Goal: Task Accomplishment & Management: Manage account settings

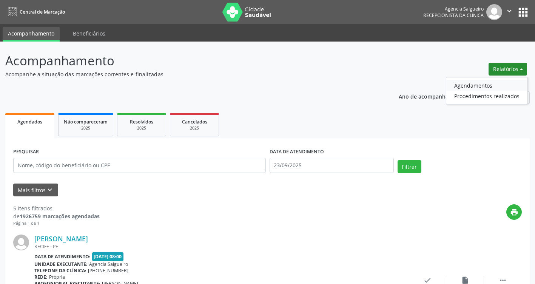
click at [484, 87] on link "Agendamentos" at bounding box center [486, 85] width 81 height 11
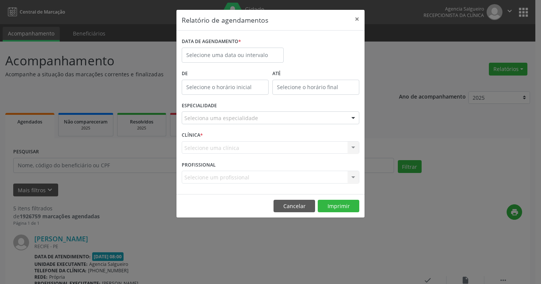
click at [224, 71] on label "De" at bounding box center [225, 74] width 87 height 12
click at [226, 54] on input "text" at bounding box center [233, 55] width 102 height 15
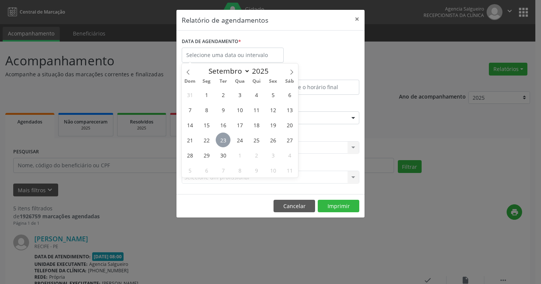
click at [224, 138] on span "23" at bounding box center [223, 140] width 15 height 15
type input "23/09/2025"
click at [207, 142] on span "22" at bounding box center [206, 140] width 15 height 15
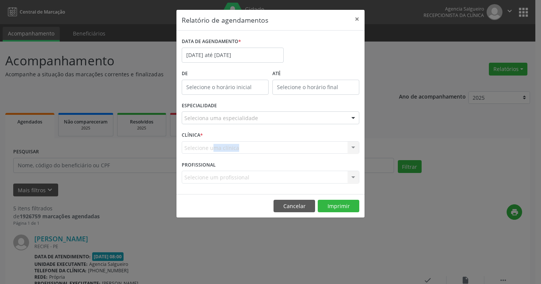
click at [207, 142] on div "Selecione uma clínica Nenhum resultado encontrado para: " " Não há nenhuma opçã…" at bounding box center [270, 147] width 177 height 13
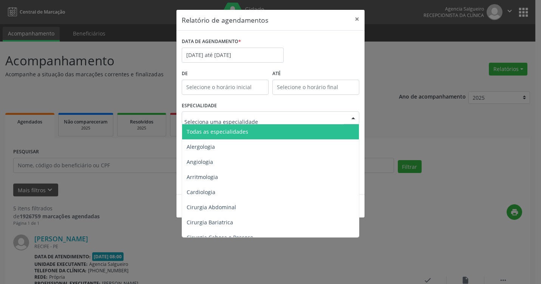
click at [350, 115] on div at bounding box center [352, 118] width 11 height 13
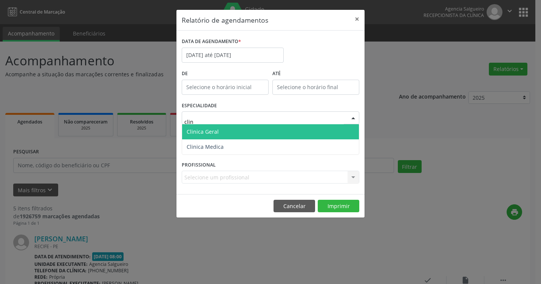
type input "clini"
click at [319, 128] on span "Clinica Geral" at bounding box center [270, 131] width 177 height 15
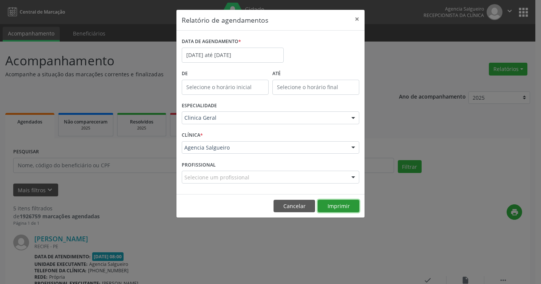
click at [347, 207] on button "Imprimir" at bounding box center [339, 206] width 42 height 13
click at [356, 19] on button "×" at bounding box center [356, 19] width 15 height 19
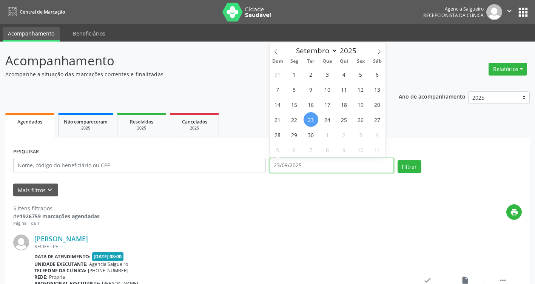
click at [296, 165] on input "23/09/2025" at bounding box center [332, 165] width 124 height 15
click at [293, 119] on span "22" at bounding box center [294, 119] width 15 height 15
type input "[DATE]"
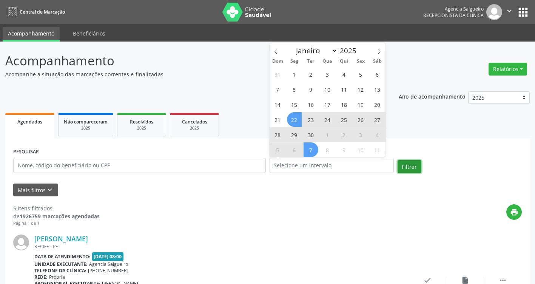
click at [408, 166] on button "Filtrar" at bounding box center [410, 166] width 24 height 13
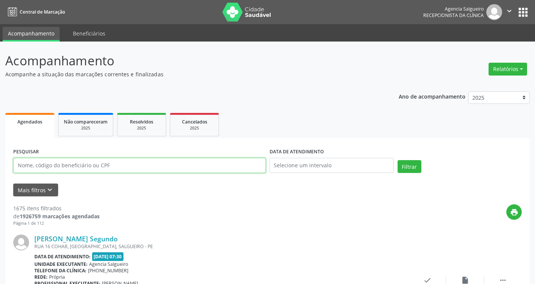
click at [102, 167] on input "text" at bounding box center [139, 165] width 253 height 15
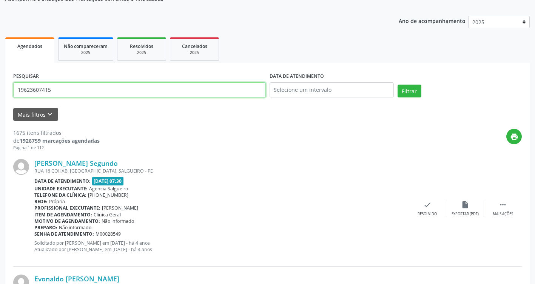
scroll to position [113, 0]
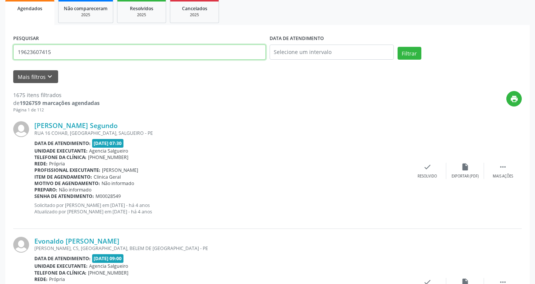
type input "19623607415"
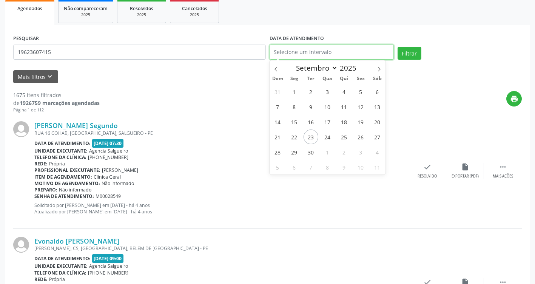
click at [331, 52] on input "text" at bounding box center [332, 52] width 124 height 15
click at [295, 139] on span "22" at bounding box center [294, 137] width 15 height 15
type input "[DATE]"
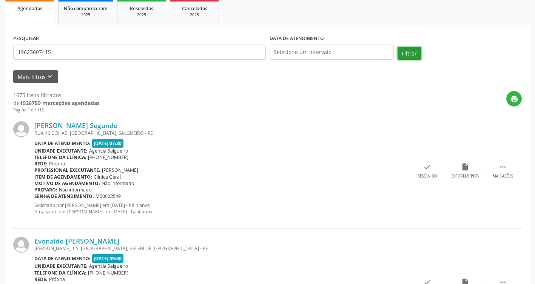
click at [409, 52] on button "Filtrar" at bounding box center [410, 53] width 24 height 13
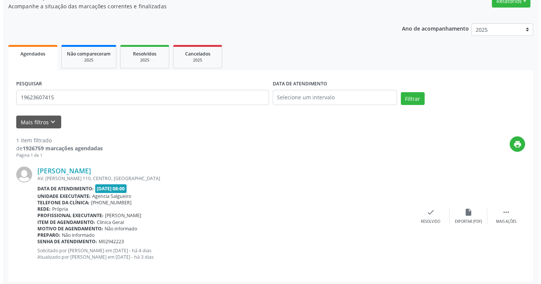
scroll to position [71, 0]
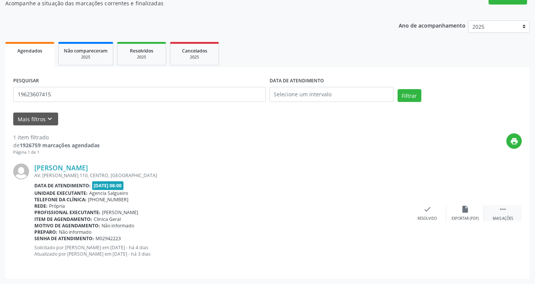
click at [502, 212] on icon "" at bounding box center [503, 209] width 8 height 8
click at [504, 208] on icon "" at bounding box center [503, 209] width 8 height 8
click at [503, 217] on div "Mais ações" at bounding box center [503, 218] width 20 height 5
click at [502, 213] on icon "" at bounding box center [503, 209] width 8 height 8
click at [466, 213] on icon "insert_drive_file" at bounding box center [465, 209] width 8 height 8
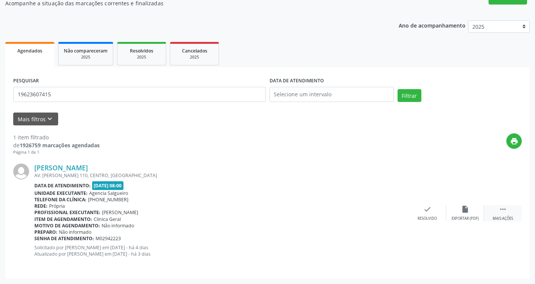
click at [505, 207] on icon "" at bounding box center [503, 209] width 8 height 8
click at [426, 210] on icon "cancel" at bounding box center [427, 209] width 8 height 8
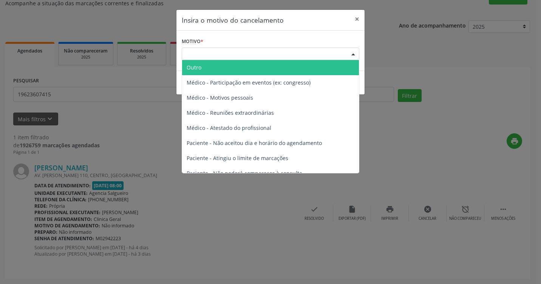
click at [214, 54] on div "Escolha o motivo" at bounding box center [270, 54] width 177 height 13
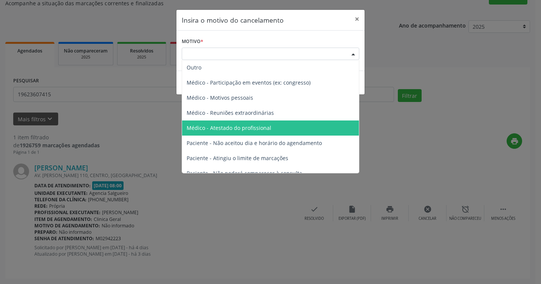
scroll to position [38, 0]
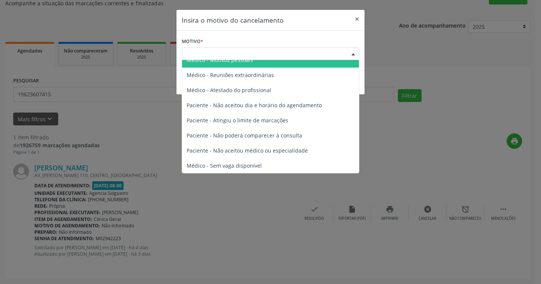
click at [216, 54] on div "Escolha o motivo" at bounding box center [270, 54] width 177 height 13
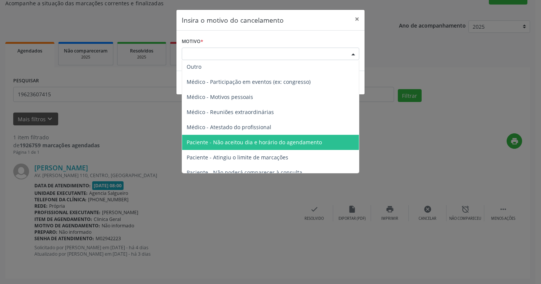
scroll to position [0, 0]
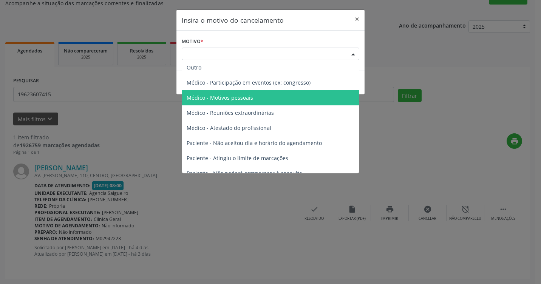
click at [238, 98] on span "Médico - Motivos pessoais" at bounding box center [220, 97] width 66 height 7
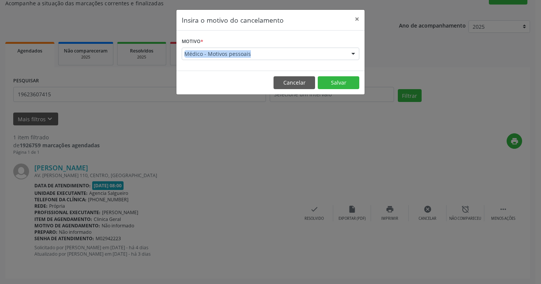
click at [353, 56] on div at bounding box center [352, 54] width 11 height 13
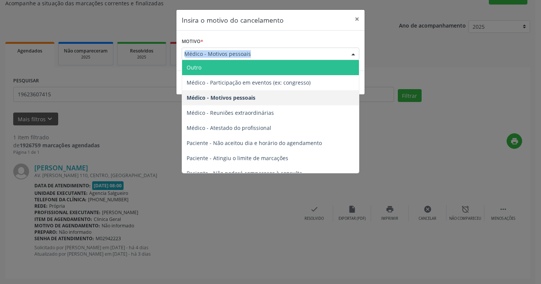
click at [302, 54] on span "Médico - Motivos pessoais" at bounding box center [263, 54] width 159 height 8
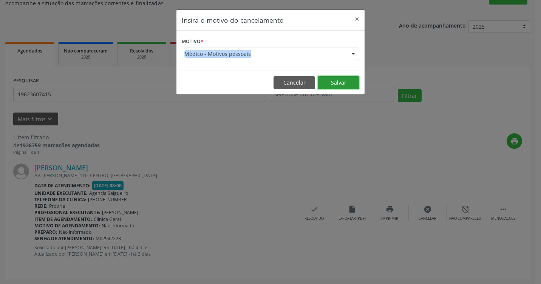
click at [338, 83] on button "Salvar" at bounding box center [339, 82] width 42 height 13
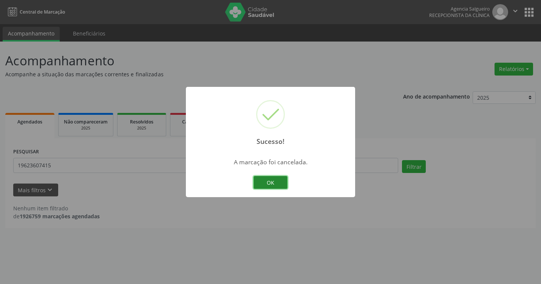
click at [272, 185] on button "OK" at bounding box center [270, 182] width 34 height 13
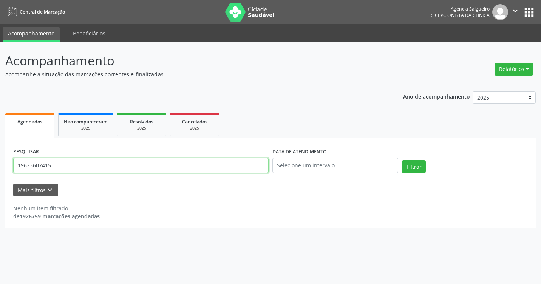
click at [63, 161] on input "19623607415" at bounding box center [140, 165] width 255 height 15
click at [65, 163] on input "19623607415" at bounding box center [140, 165] width 255 height 15
type input "03235130"
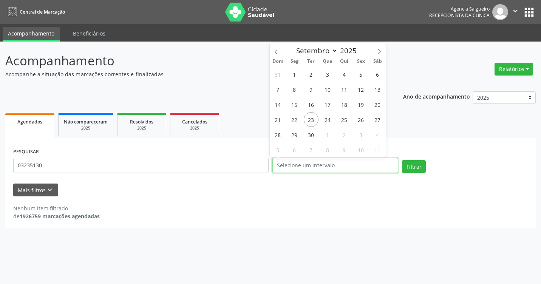
click at [338, 164] on input "text" at bounding box center [335, 165] width 126 height 15
click at [295, 120] on span "22" at bounding box center [294, 119] width 15 height 15
type input "[DATE]"
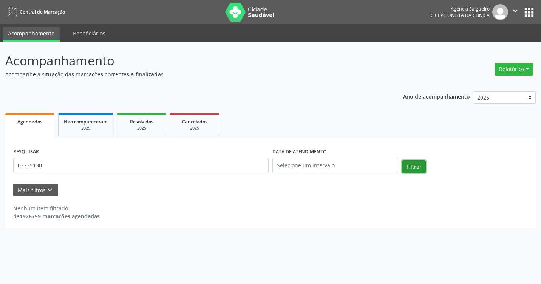
click at [414, 167] on button "Filtrar" at bounding box center [414, 166] width 24 height 13
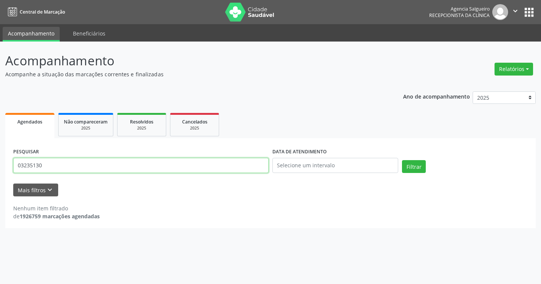
click at [52, 167] on input "03235130" at bounding box center [140, 165] width 255 height 15
type input "03235130"
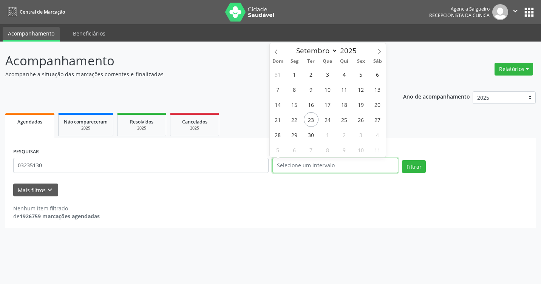
click at [316, 162] on input "text" at bounding box center [335, 165] width 126 height 15
click at [295, 119] on span "22" at bounding box center [294, 119] width 15 height 15
type input "[DATE]"
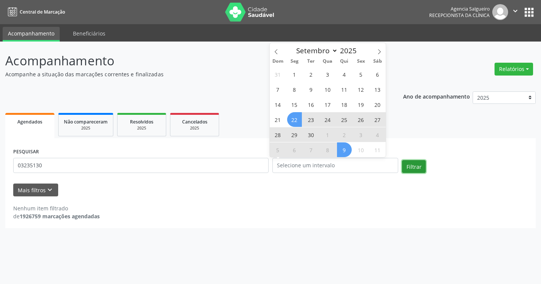
click at [413, 167] on button "Filtrar" at bounding box center [414, 166] width 24 height 13
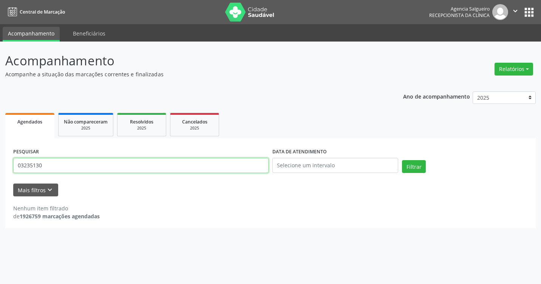
click at [123, 167] on input "03235130" at bounding box center [140, 165] width 255 height 15
type input "03235130 [PERSON_NAME]"
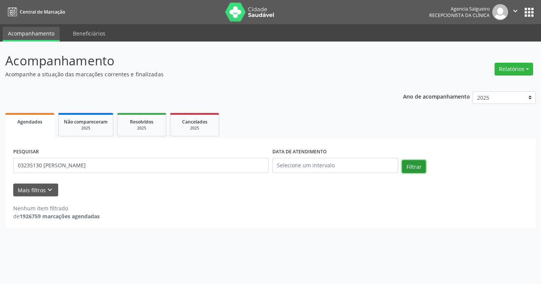
click at [419, 166] on button "Filtrar" at bounding box center [414, 166] width 24 height 13
click at [332, 168] on input "text" at bounding box center [335, 165] width 126 height 15
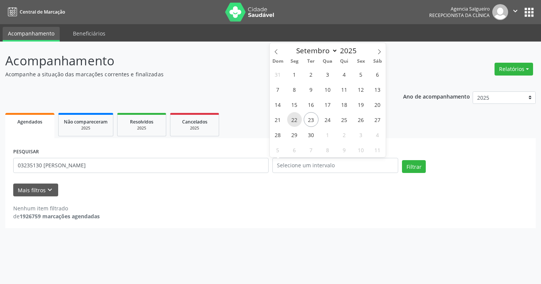
click at [293, 122] on span "22" at bounding box center [294, 119] width 15 height 15
type input "[DATE]"
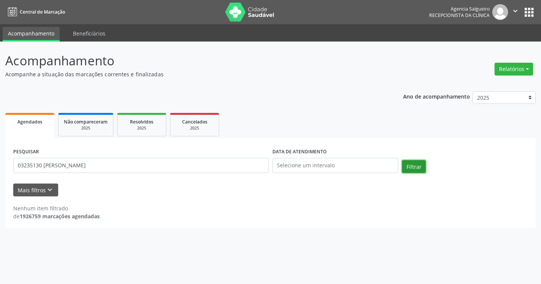
click at [416, 169] on button "Filtrar" at bounding box center [414, 166] width 24 height 13
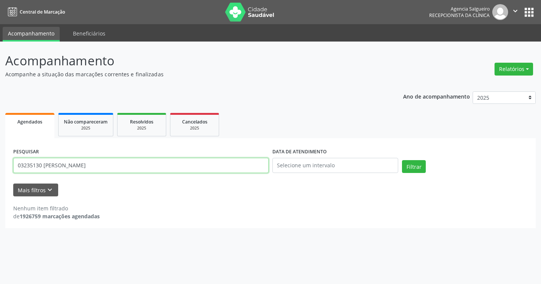
click at [107, 168] on input "03235130 [PERSON_NAME]" at bounding box center [140, 165] width 255 height 15
type input "03235130 [PERSON_NAME]"
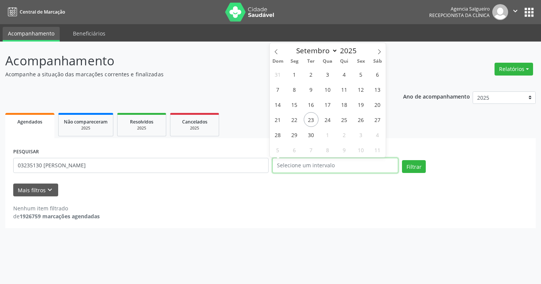
click at [350, 160] on input "text" at bounding box center [335, 165] width 126 height 15
click at [298, 120] on span "22" at bounding box center [294, 119] width 15 height 15
type input "[DATE]"
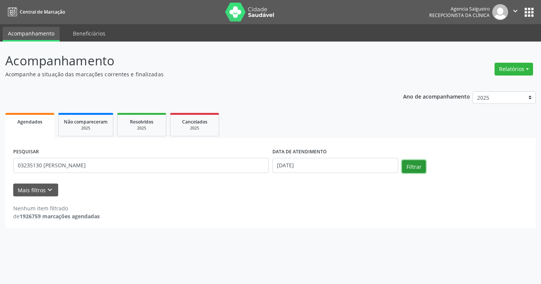
click at [415, 168] on button "Filtrar" at bounding box center [414, 166] width 24 height 13
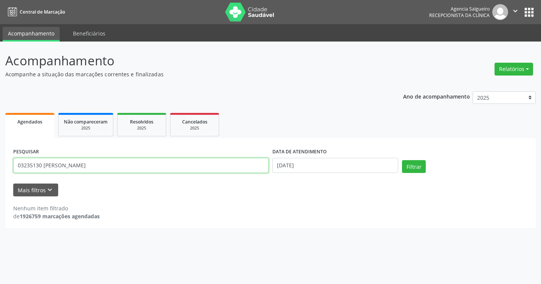
click at [176, 166] on input "03235130 [PERSON_NAME]" at bounding box center [140, 165] width 255 height 15
click at [109, 165] on input "text" at bounding box center [140, 165] width 255 height 15
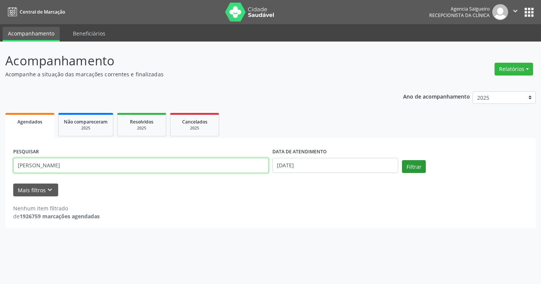
type input "[PERSON_NAME]"
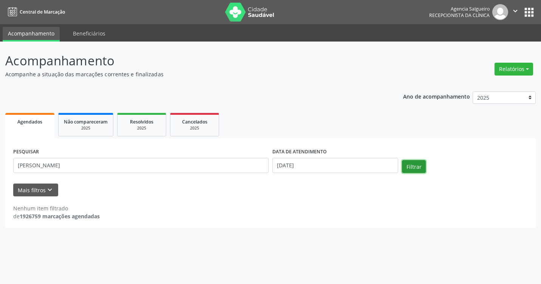
click at [418, 169] on button "Filtrar" at bounding box center [414, 166] width 24 height 13
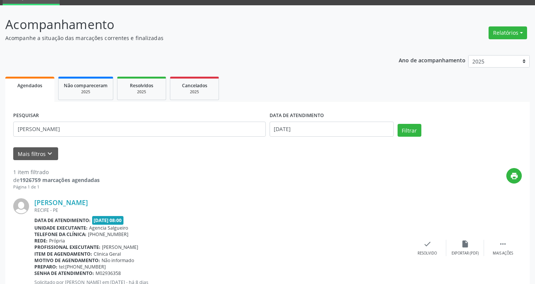
scroll to position [71, 0]
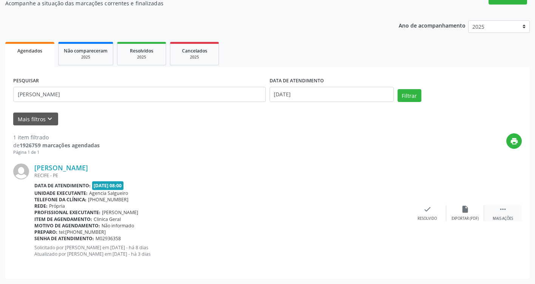
click at [503, 214] on div " Mais ações" at bounding box center [503, 213] width 38 height 16
click at [468, 216] on div "Não compareceu" at bounding box center [465, 218] width 32 height 5
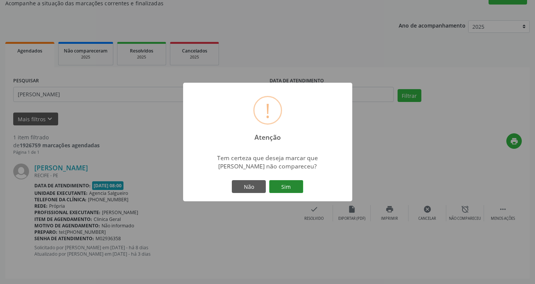
click at [284, 189] on button "Sim" at bounding box center [286, 186] width 34 height 13
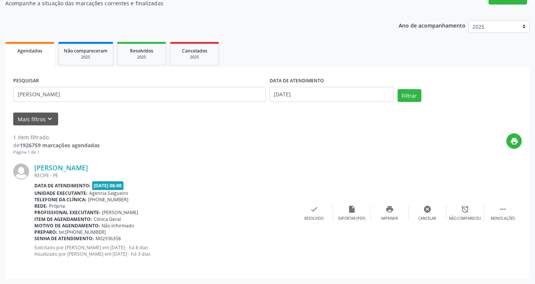
scroll to position [0, 0]
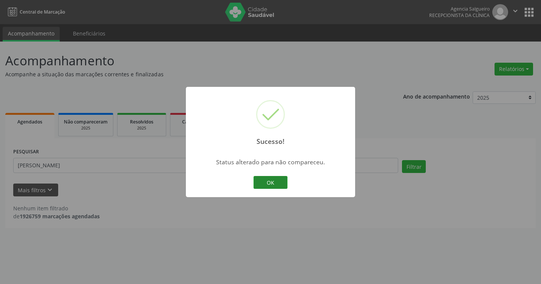
click at [281, 184] on button "OK" at bounding box center [270, 182] width 34 height 13
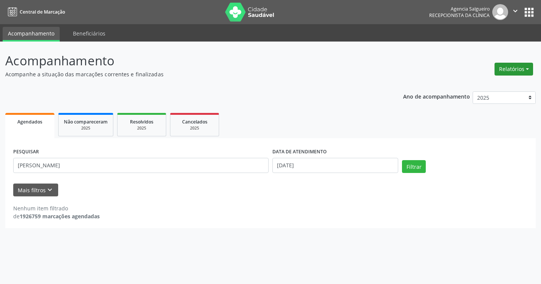
click at [523, 68] on button "Relatórios" at bounding box center [513, 69] width 39 height 13
click at [483, 89] on link "Agendamentos" at bounding box center [492, 85] width 81 height 11
select select "8"
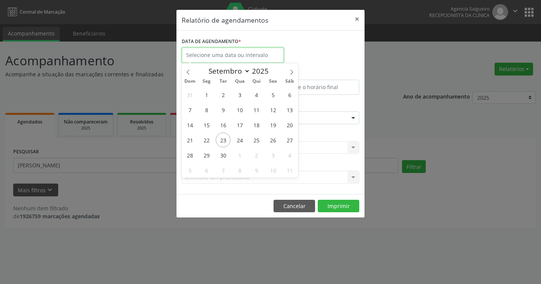
click at [221, 55] on input "text" at bounding box center [233, 55] width 102 height 15
click at [222, 138] on span "23" at bounding box center [223, 140] width 15 height 15
type input "23/09/2025"
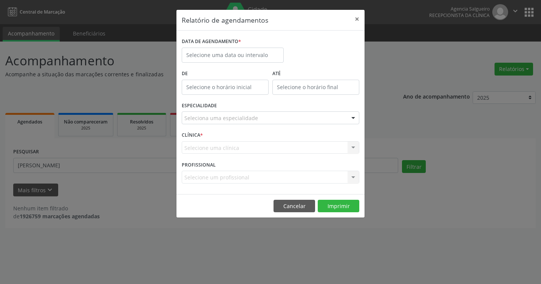
click at [421, 225] on div "Relatório de agendamentos × DATA DE AGENDAMENTO * De ATÉ ESPECIALIDADE Selecion…" at bounding box center [270, 142] width 541 height 284
click at [358, 17] on button "×" at bounding box center [356, 19] width 15 height 19
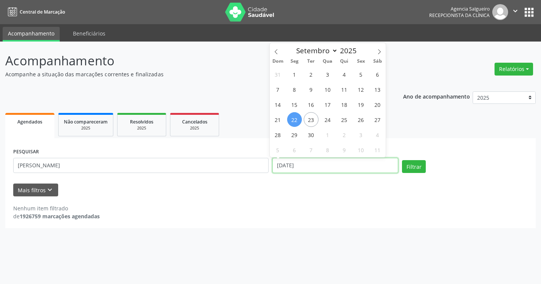
click at [331, 162] on input "[DATE]" at bounding box center [335, 165] width 126 height 15
click at [158, 177] on div "PESQUISAR [PERSON_NAME]" at bounding box center [140, 162] width 259 height 32
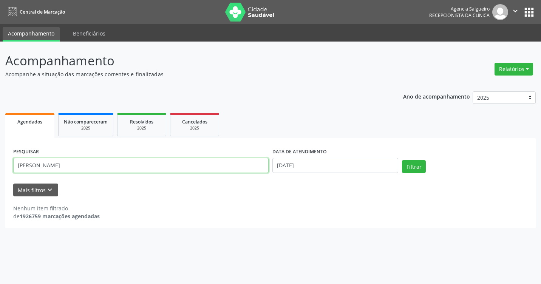
click at [102, 163] on input "[PERSON_NAME]" at bounding box center [140, 165] width 255 height 15
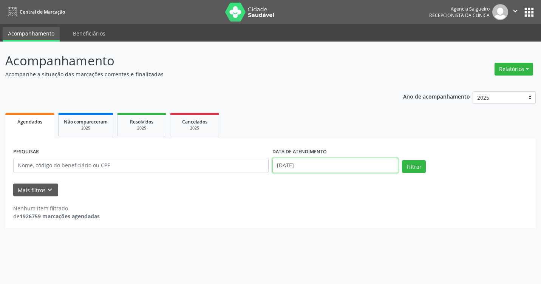
click at [296, 172] on input "[DATE]" at bounding box center [335, 165] width 126 height 15
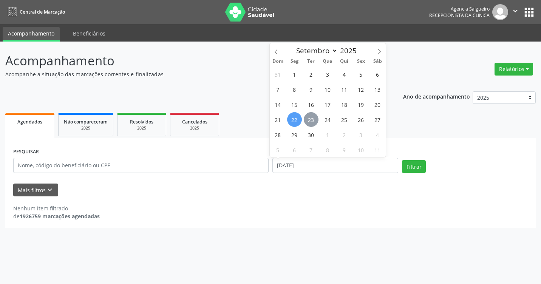
click at [311, 122] on span "23" at bounding box center [311, 119] width 15 height 15
type input "23/09/2025"
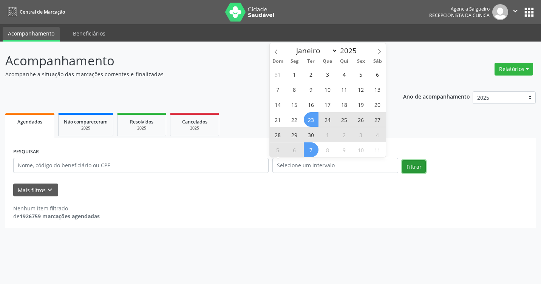
click at [415, 168] on button "Filtrar" at bounding box center [414, 166] width 24 height 13
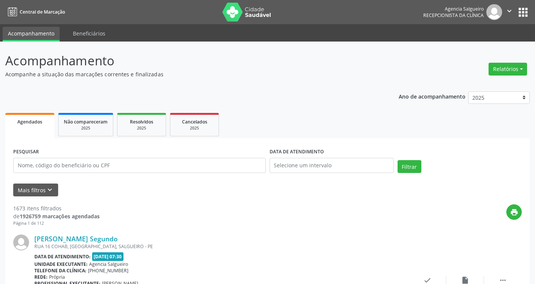
click at [506, 7] on icon "" at bounding box center [509, 11] width 8 height 8
click at [481, 45] on link "Sair" at bounding box center [490, 46] width 52 height 11
